Goal: Complete application form

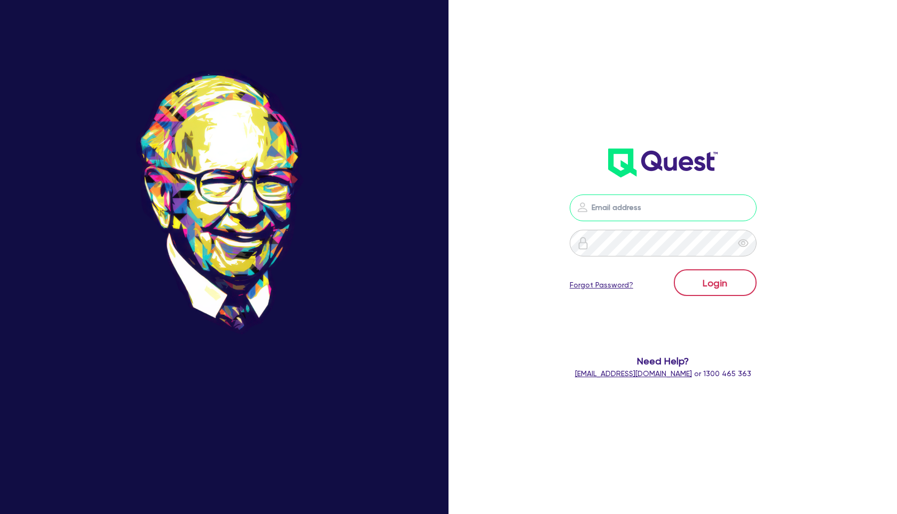
type input "[PERSON_NAME][EMAIL_ADDRESS][PERSON_NAME][DOMAIN_NAME]"
click at [715, 282] on button "Login" at bounding box center [715, 282] width 83 height 27
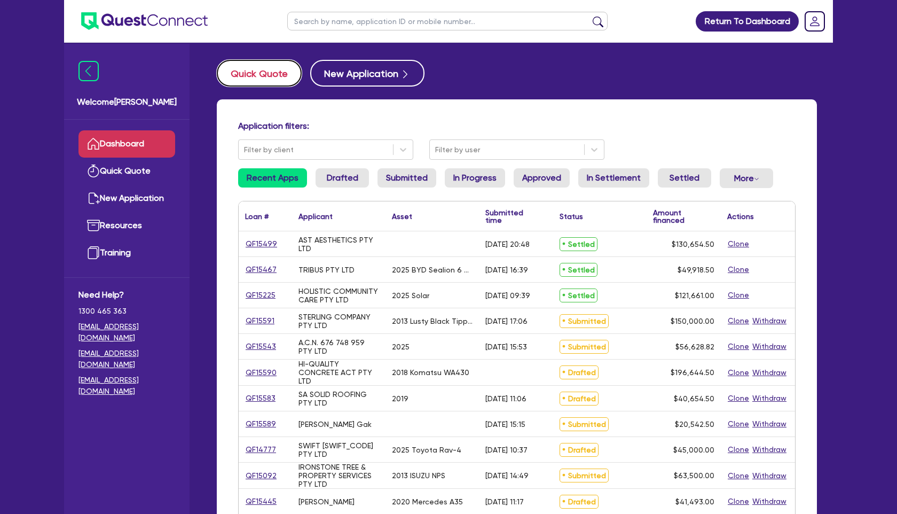
click at [269, 64] on button "Quick Quote" at bounding box center [259, 73] width 85 height 27
select select "Other"
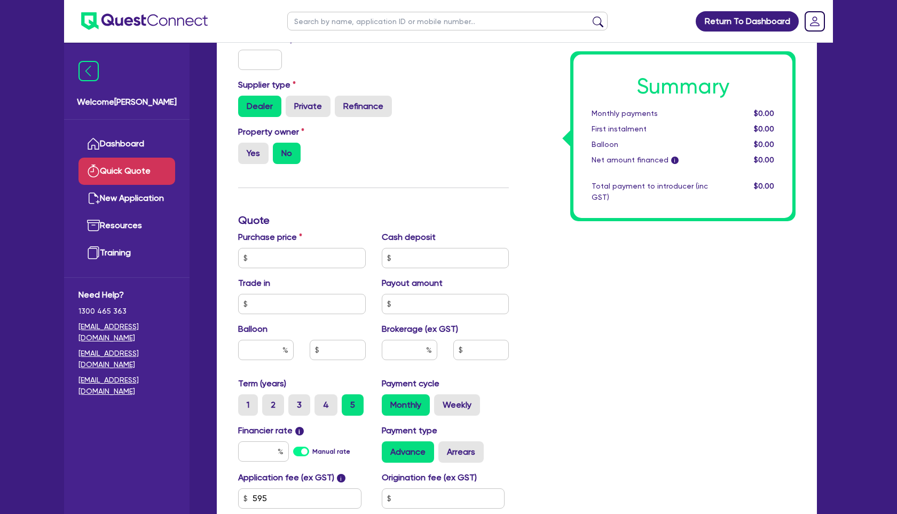
scroll to position [249, 0]
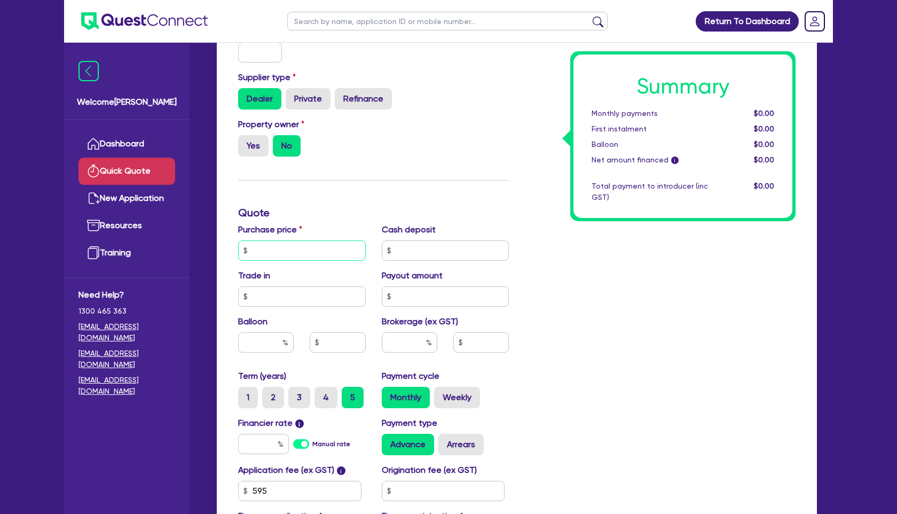
click at [297, 255] on input "text" at bounding box center [302, 250] width 128 height 20
type input "100,000"
click at [561, 351] on div "Summary Monthly payments $0.00 First instalment $0.00 Balloon $0.00 Net amount …" at bounding box center [660, 212] width 287 height 687
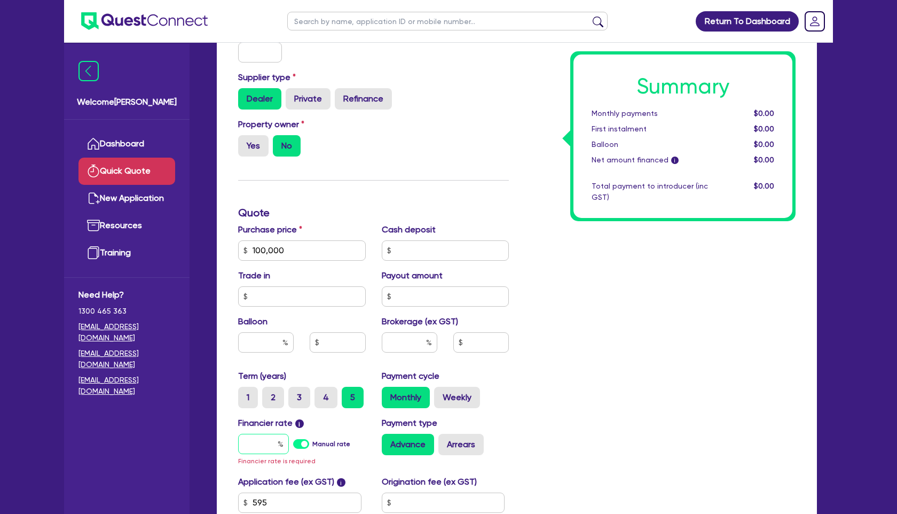
click at [274, 439] on input "text" at bounding box center [263, 443] width 51 height 20
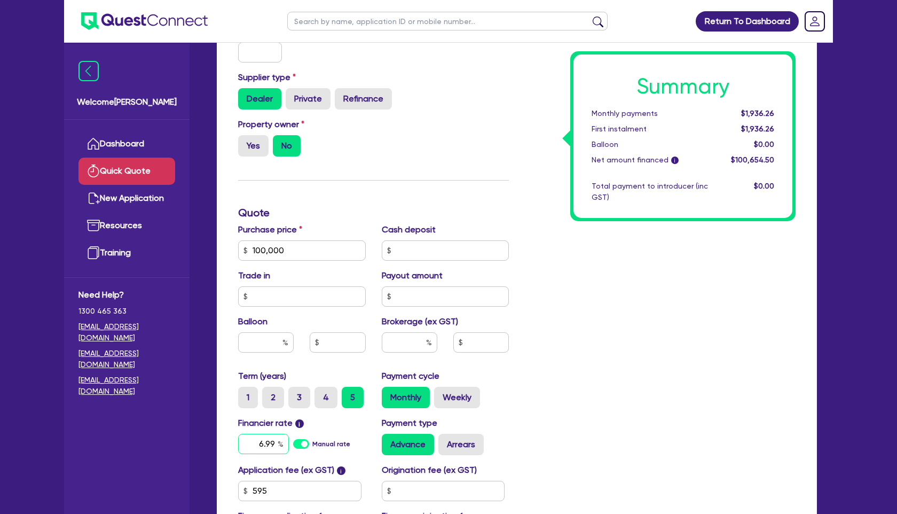
type input "6.99"
click at [413, 337] on input "text" at bounding box center [410, 342] width 56 height 20
type input "2"
click at [676, 398] on div "Summary Monthly payments $1,981.07 First instalment $1,981.07 Balloon $0.00 Net…" at bounding box center [660, 212] width 287 height 687
type input "2,013.09"
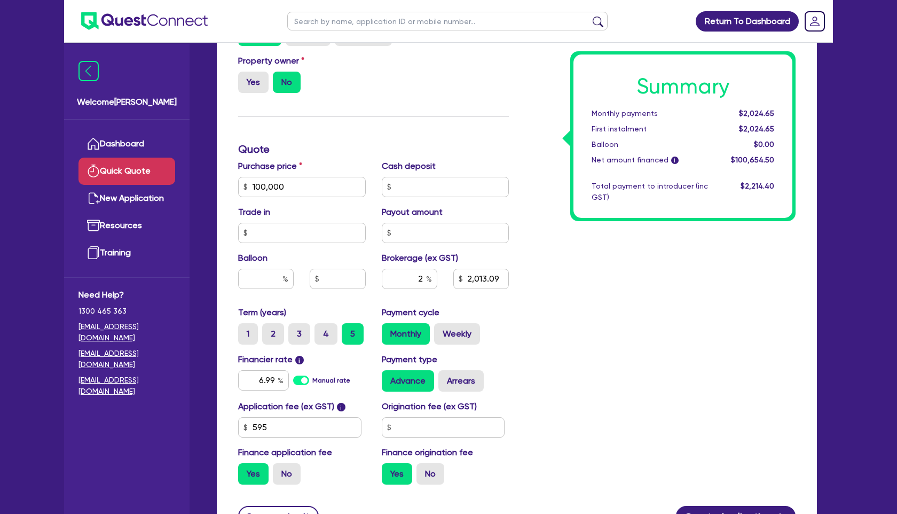
scroll to position [343, 0]
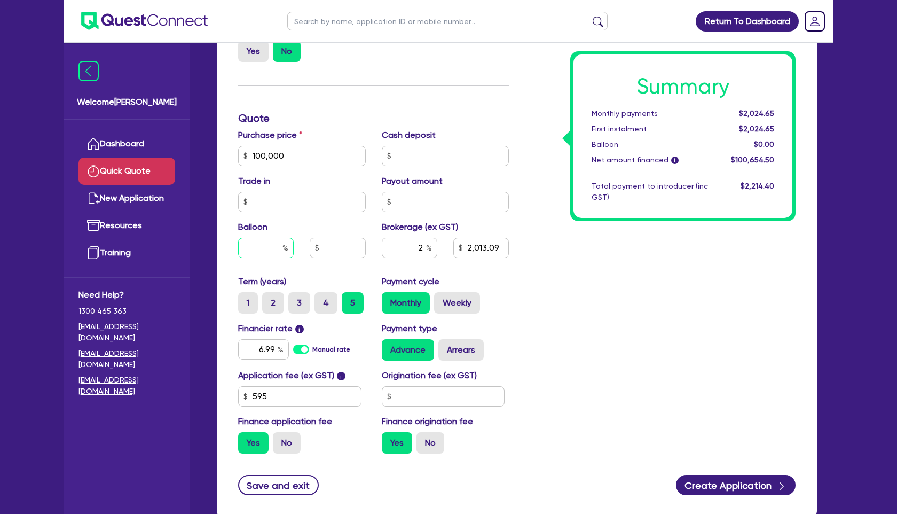
click at [275, 249] on input "text" at bounding box center [266, 248] width 56 height 20
type input "3"
type input "2,013.09"
type input "30"
type input "2,013.09"
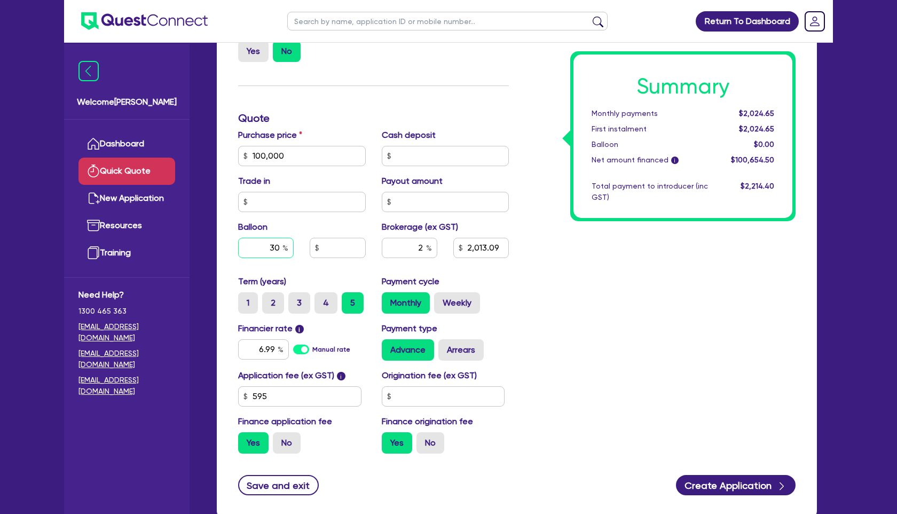
type input "30"
type input "2,013.09"
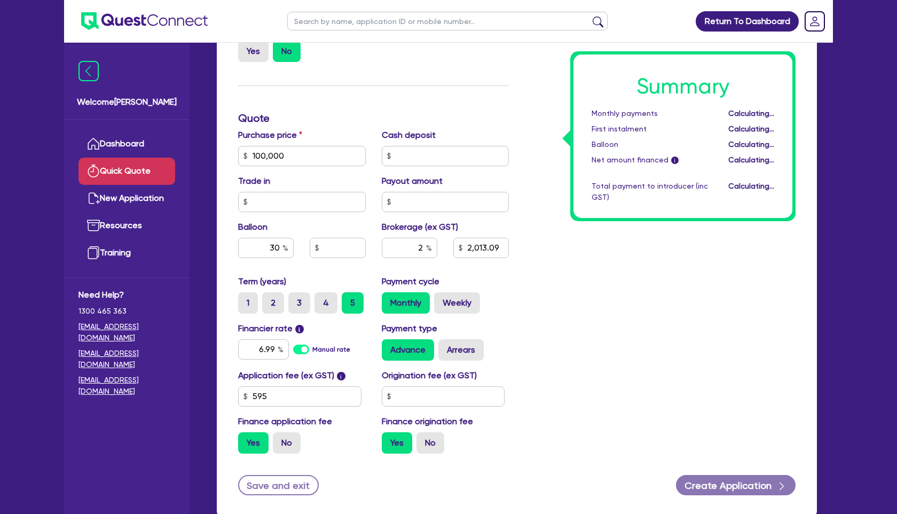
click at [610, 344] on div "Summary Monthly payments Calculating... First instalment Calculating... Balloon…" at bounding box center [660, 118] width 287 height 687
type input "30,000"
type input "2,013.09"
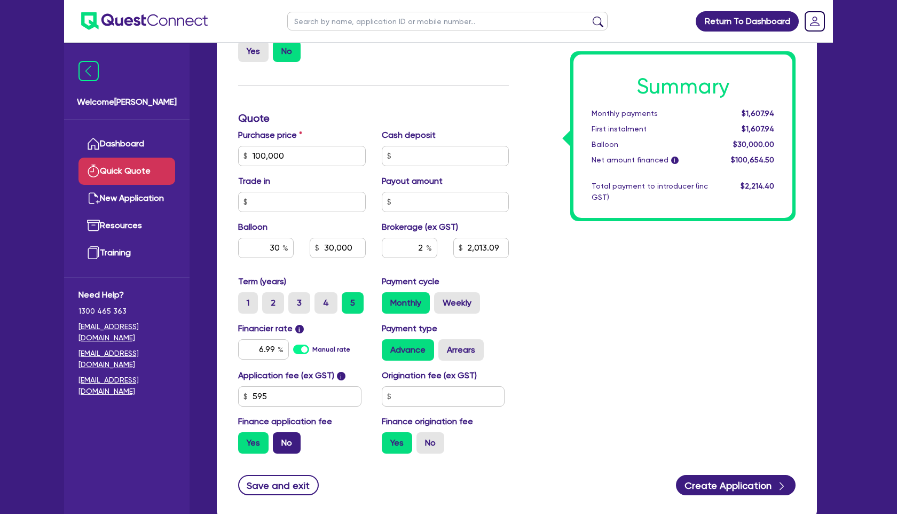
click at [291, 439] on label "No" at bounding box center [287, 442] width 28 height 21
click at [280, 439] on input "No" at bounding box center [276, 435] width 7 height 7
radio input "true"
type input "30,000"
type input "2,013.09"
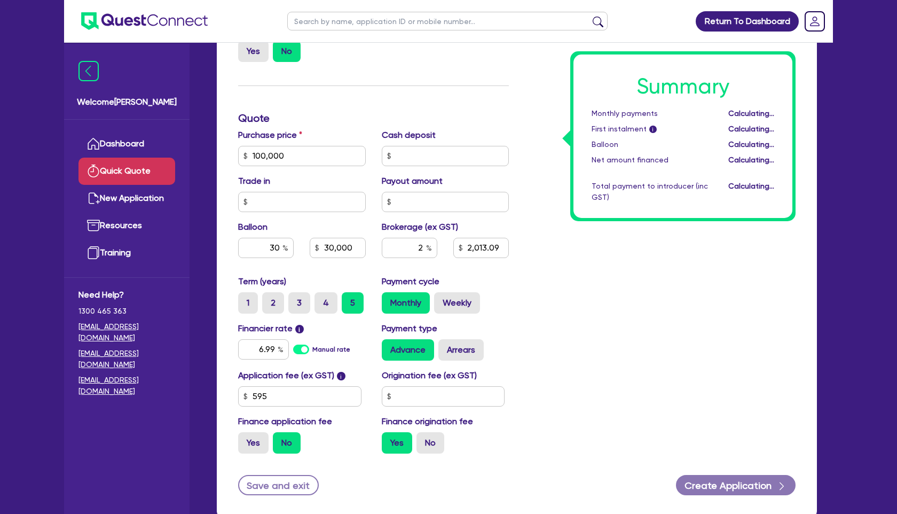
type input "30,000"
type input "2,000"
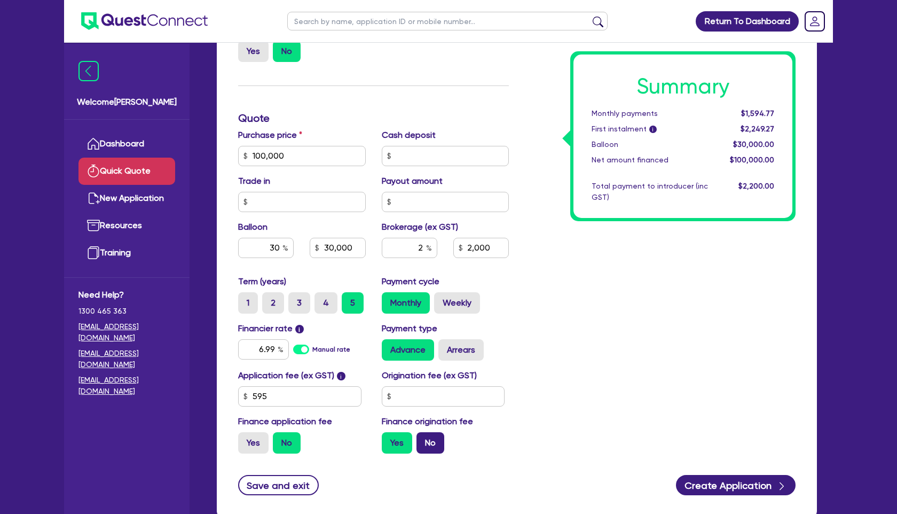
click at [430, 444] on label "No" at bounding box center [430, 442] width 28 height 21
click at [423, 439] on input "No" at bounding box center [419, 435] width 7 height 7
radio input "true"
type input "30,000"
type input "2,000"
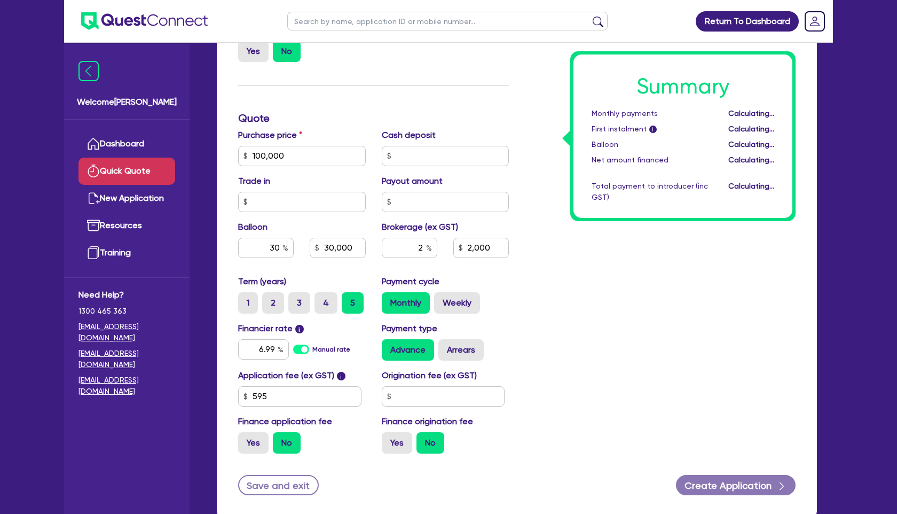
type input "30,000"
type input "2,000"
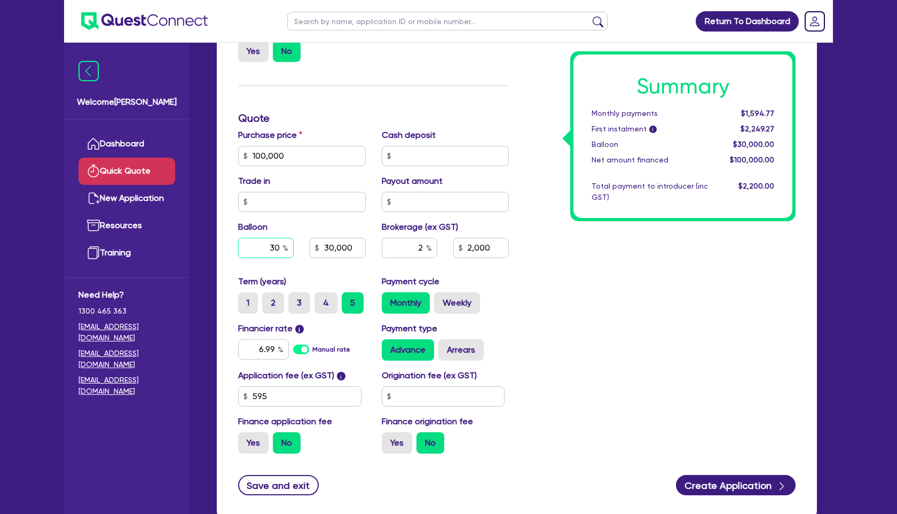
drag, startPoint x: 266, startPoint y: 241, endPoint x: 299, endPoint y: 241, distance: 33.1
click at [299, 241] on div "30" at bounding box center [266, 248] width 72 height 20
drag, startPoint x: 269, startPoint y: 248, endPoint x: 305, endPoint y: 248, distance: 35.8
click at [305, 248] on div "30 30,000" at bounding box center [302, 248] width 144 height 20
type input "3"
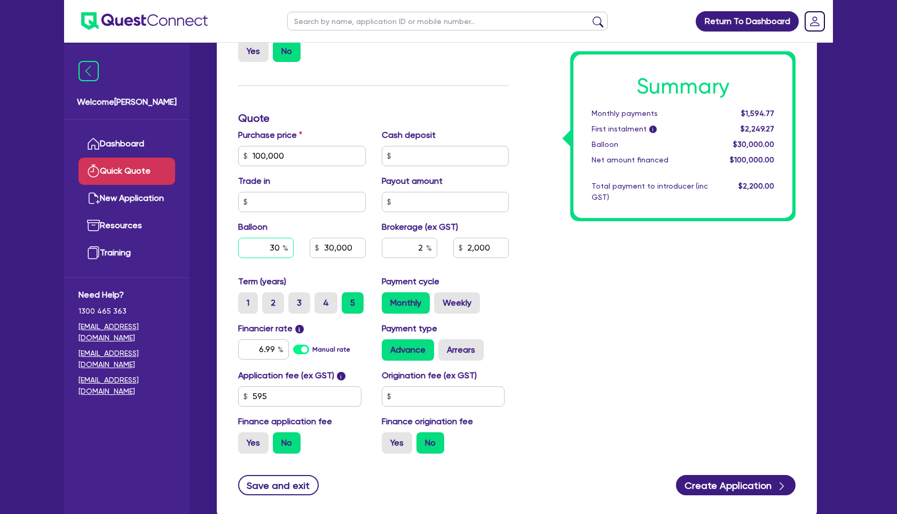
type input "30,000"
type input "2,000"
type input "35"
type input "30,000"
type input "2,000"
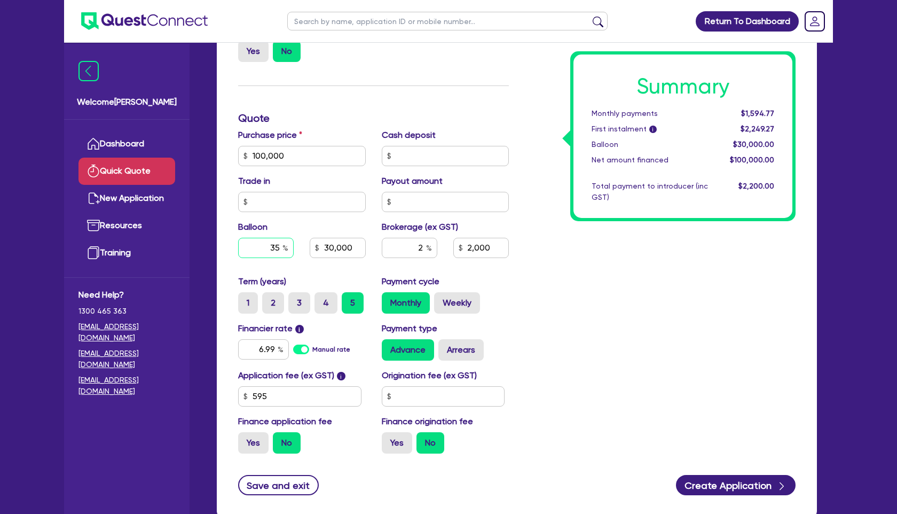
type input "35"
type input "30,000"
type input "2,000"
click at [569, 294] on div "Summary Monthly payments $1,594.77 First instalment i $2,249.27 Balloon $30,000…" at bounding box center [660, 118] width 287 height 687
type input "35,000"
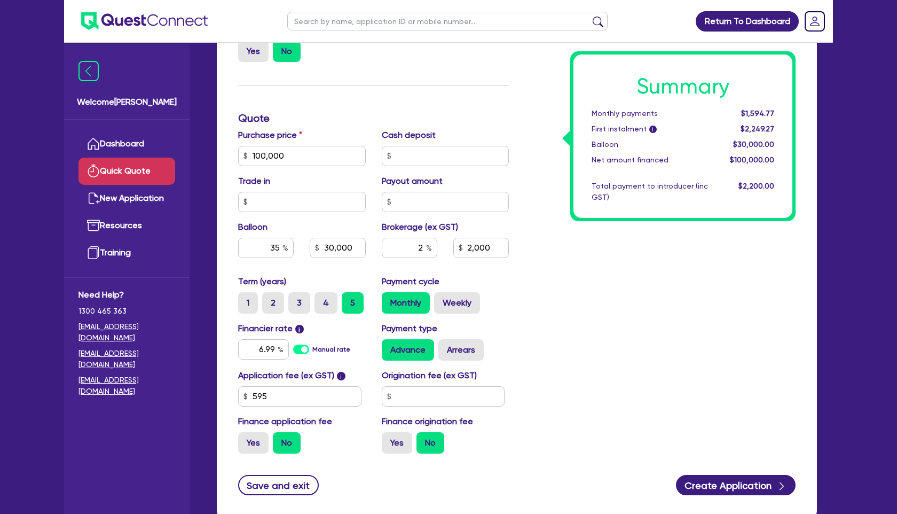
type input "2,000"
drag, startPoint x: 268, startPoint y: 247, endPoint x: 293, endPoint y: 247, distance: 24.6
click at [293, 247] on input "35" at bounding box center [266, 248] width 56 height 20
type input "4"
type input "35,000"
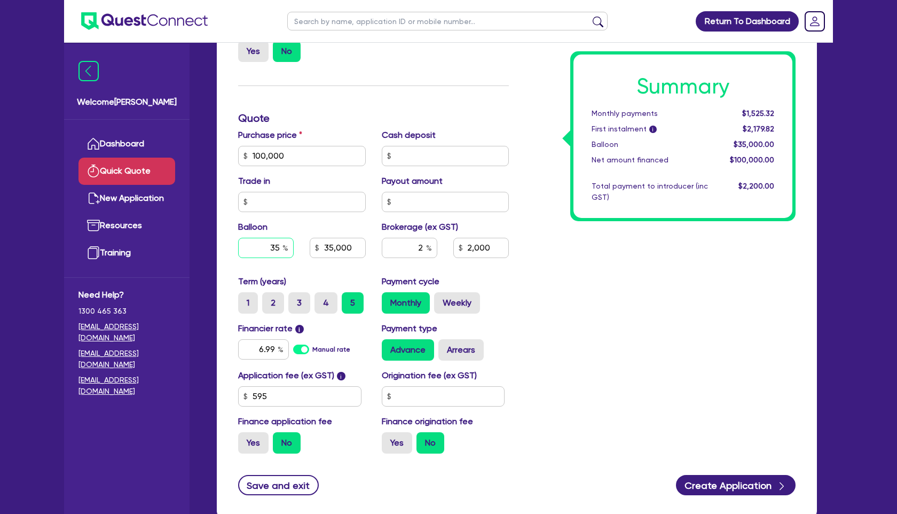
type input "2,000"
type input "40"
type input "35,000"
type input "2,000"
type input "40"
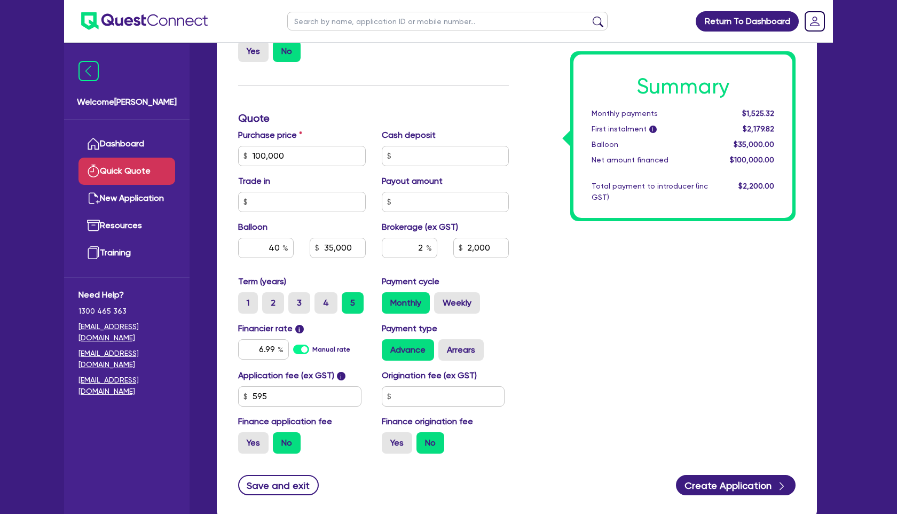
type input "35,000"
type input "2,000"
click at [594, 313] on div "Summary Monthly payments $1,525.32 First instalment i $2,179.82 Balloon $35,000…" at bounding box center [660, 118] width 287 height 687
type input "40,000"
type input "2,000"
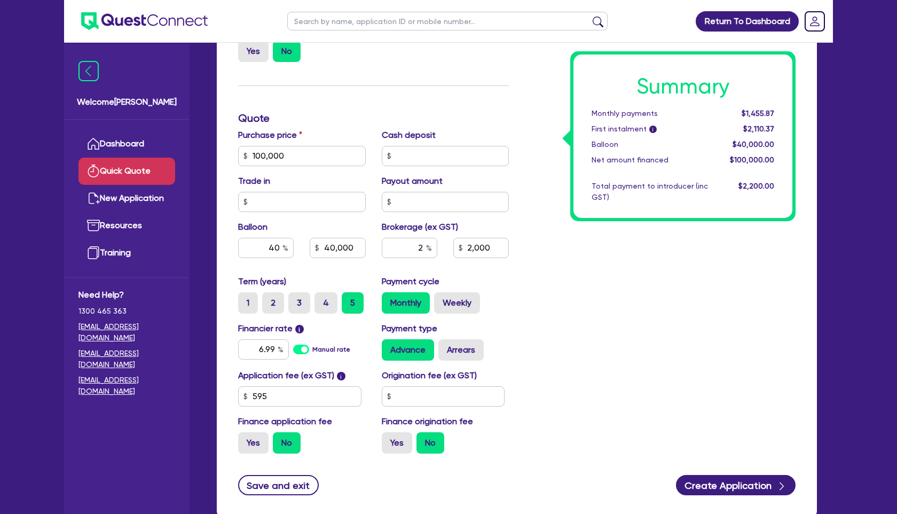
click at [563, 211] on div "Summary Monthly payments $1,455.87 First instalment i $2,110.37 Balloon $40,000…" at bounding box center [660, 118] width 287 height 687
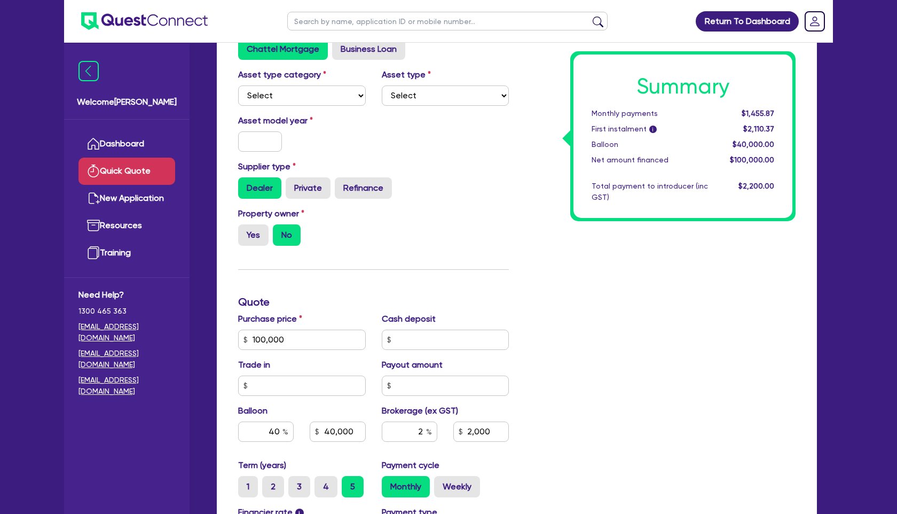
scroll to position [0, 0]
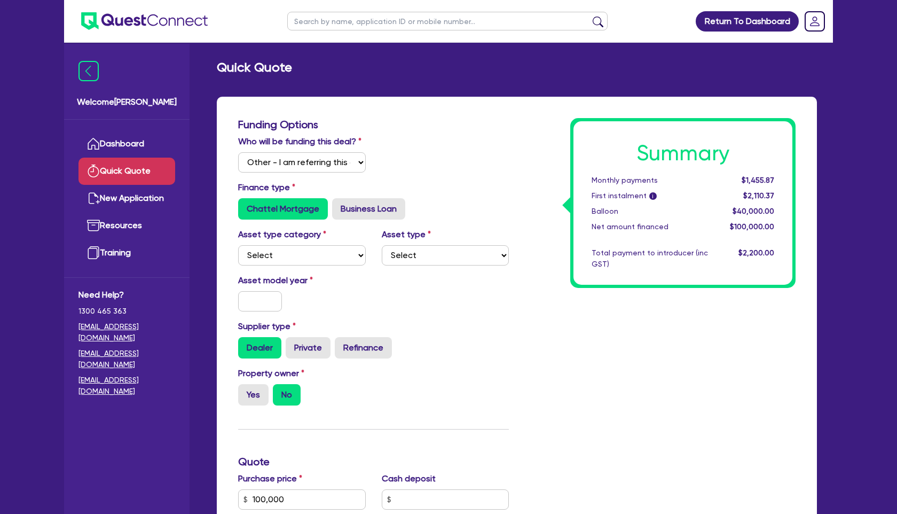
click at [349, 22] on input "text" at bounding box center [447, 21] width 320 height 19
paste input "SANA GLOW"
type input "SANA GLOW"
click button "submit" at bounding box center [597, 23] width 17 height 15
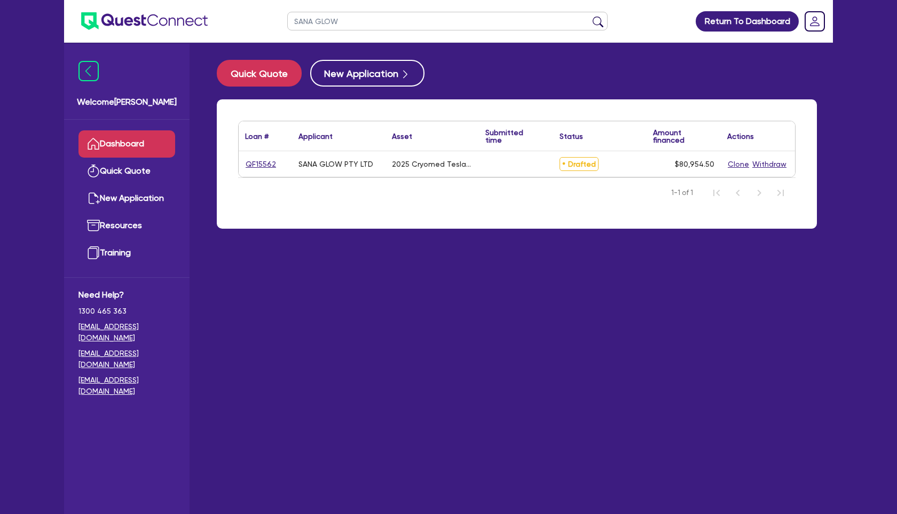
click at [254, 162] on link "QF15562" at bounding box center [260, 164] width 31 height 12
select select "Other"
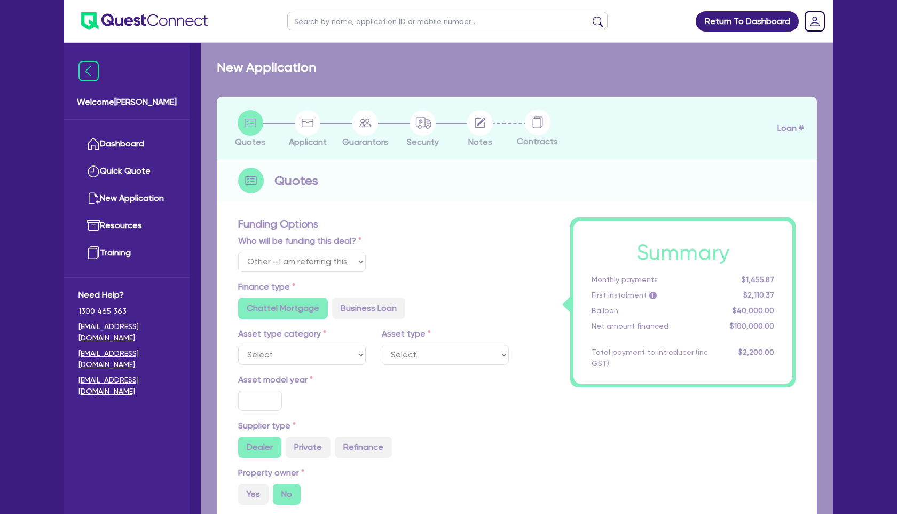
select select "TERTIARY_ASSETS"
type input "2025"
type input "80,300"
type input "4"
type input "3,238.18"
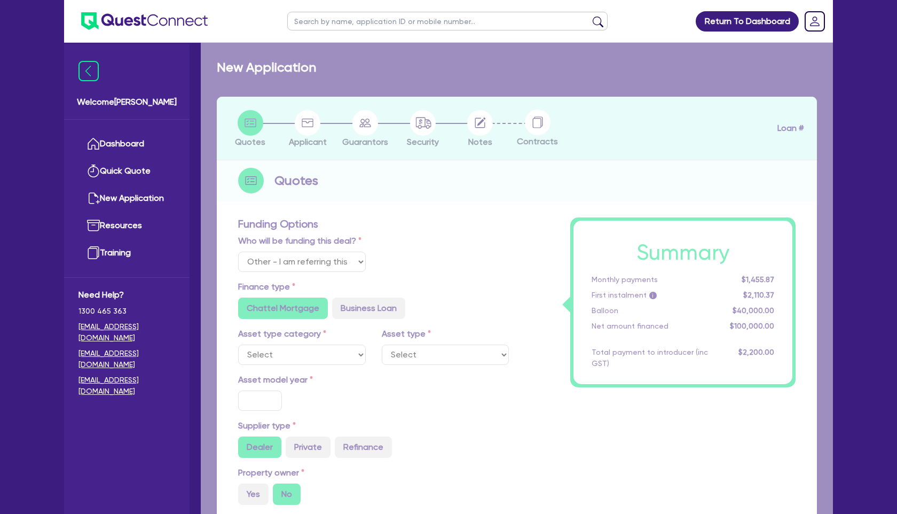
type input "17.95"
radio input "true"
select select "BEAUTY_EQUIPMENT"
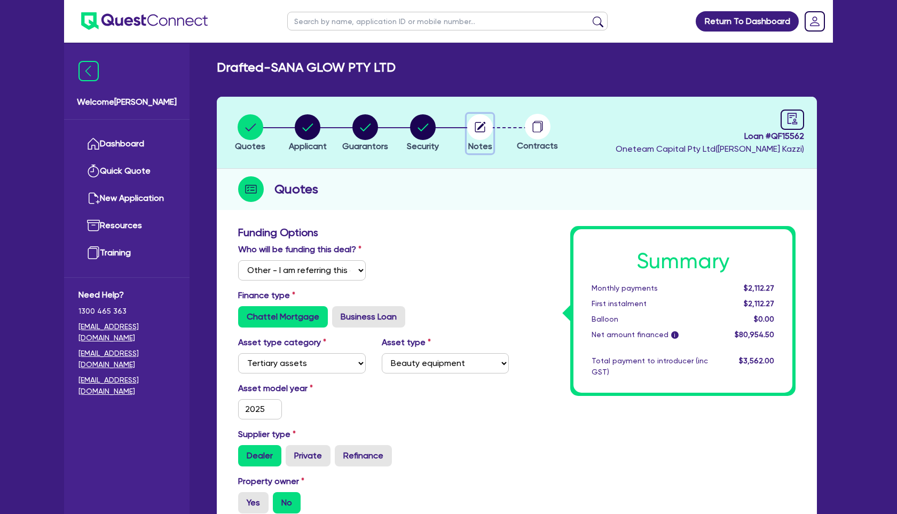
click at [480, 130] on circle "button" at bounding box center [480, 127] width 26 height 26
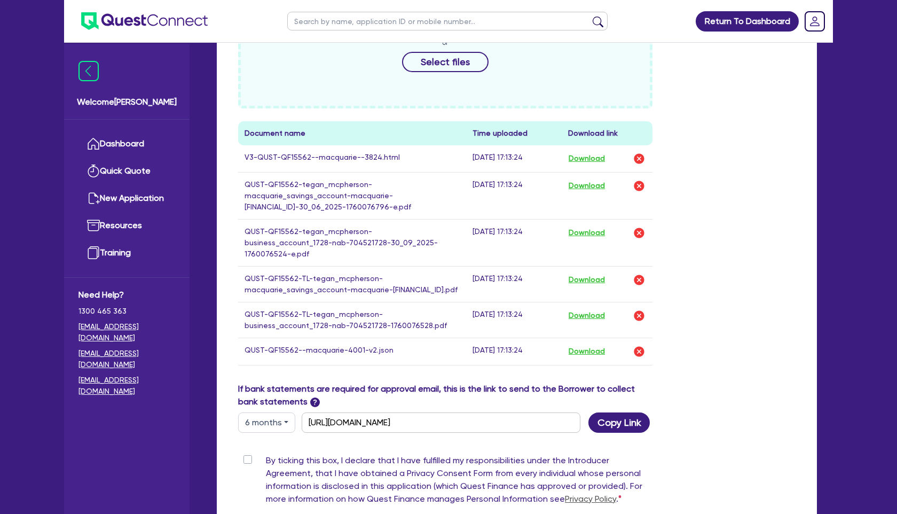
scroll to position [412, 0]
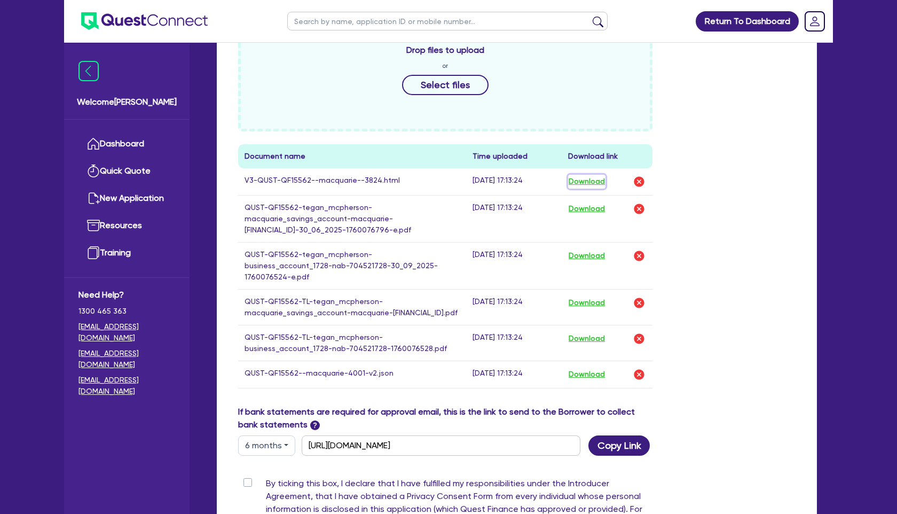
click at [593, 179] on button "Download" at bounding box center [586, 182] width 37 height 14
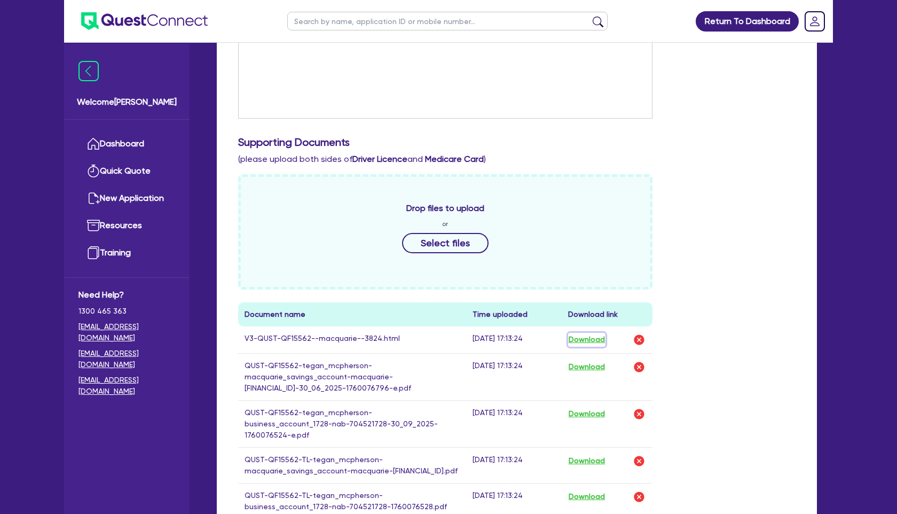
scroll to position [0, 0]
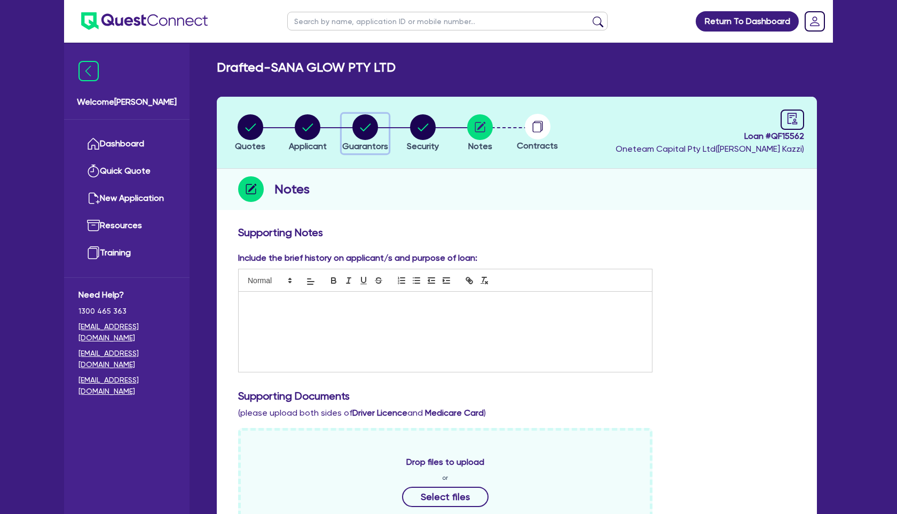
click at [359, 128] on circle "button" at bounding box center [365, 127] width 26 height 26
select select "MS"
select select "QLD"
select select "DE_FACTO"
select select "CASH"
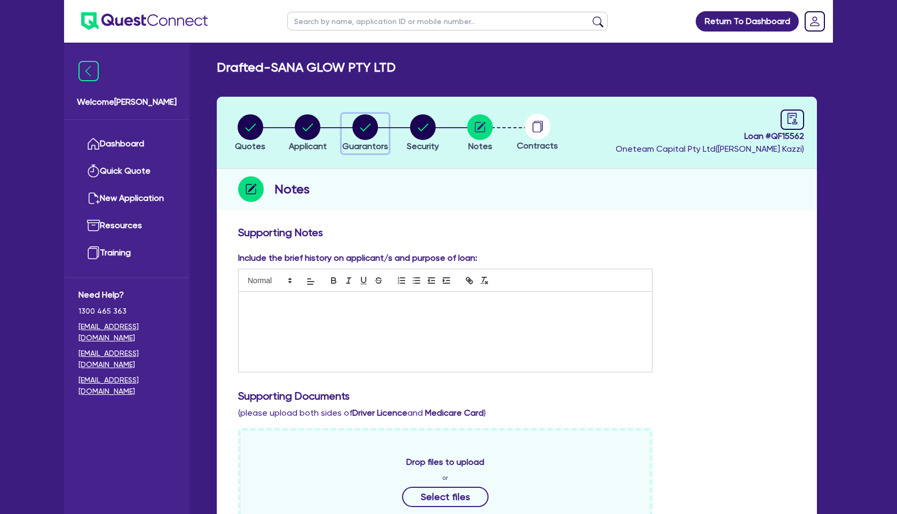
select select "VEHICLE"
select select "HOUSEHOLD_PERSONAL"
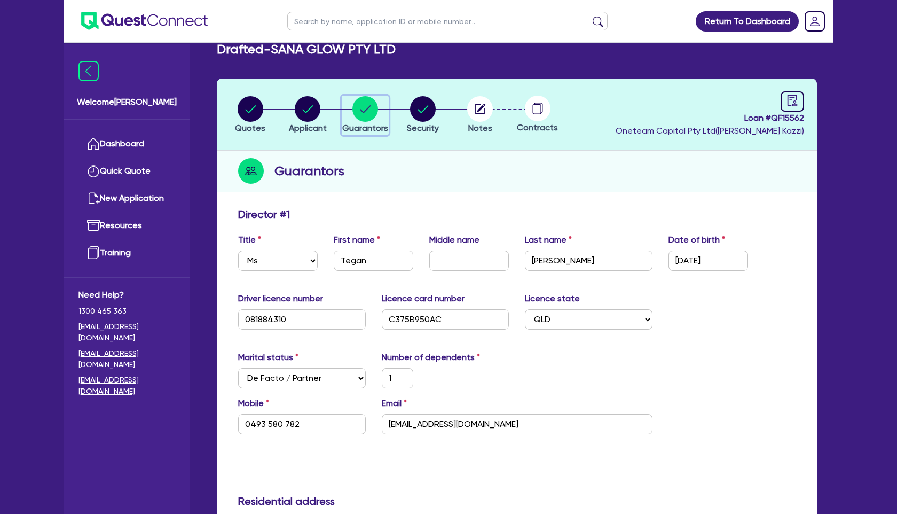
scroll to position [19, 0]
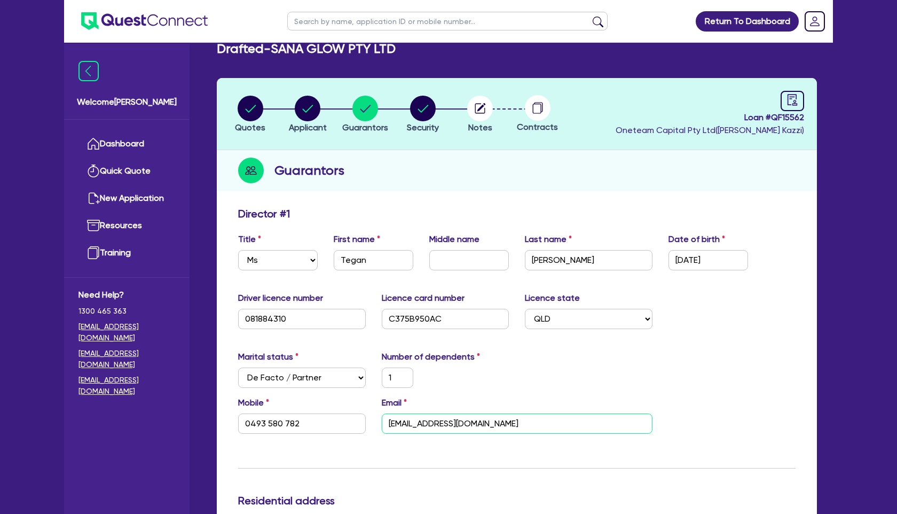
drag, startPoint x: 530, startPoint y: 425, endPoint x: 307, endPoint y: 409, distance: 223.2
click at [307, 409] on div "Mobile [PHONE_NUMBER] Email [EMAIL_ADDRESS][DOMAIN_NAME]" at bounding box center [516, 419] width 573 height 46
